Goal: Check status: Check status

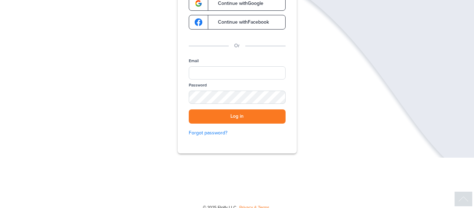
scroll to position [81, 0]
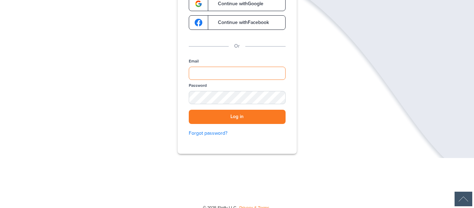
click at [217, 70] on input "Email" at bounding box center [237, 73] width 97 height 13
click at [245, 8] on link "Continue with Google" at bounding box center [237, 4] width 97 height 15
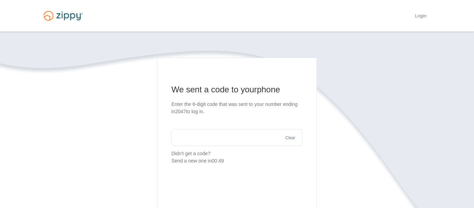
click at [237, 140] on input "text" at bounding box center [237, 137] width 131 height 17
type input "******"
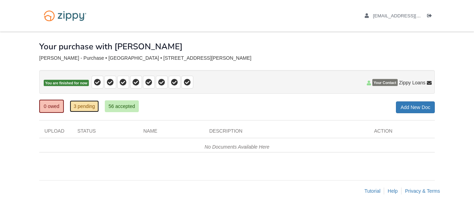
click at [93, 109] on link "3 pending" at bounding box center [84, 106] width 29 height 12
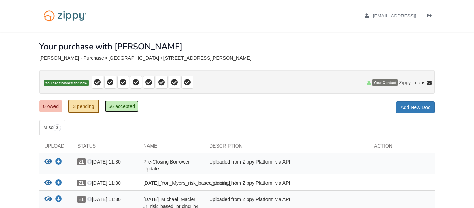
click at [129, 106] on link "56 accepted" at bounding box center [122, 106] width 34 height 12
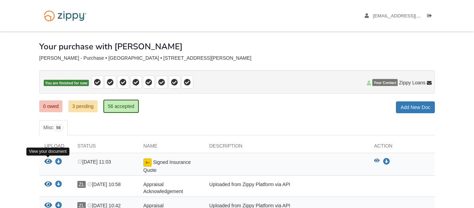
click at [49, 161] on icon "View Signed Insurance Quote" at bounding box center [48, 161] width 8 height 7
